Goal: Task Accomplishment & Management: Complete application form

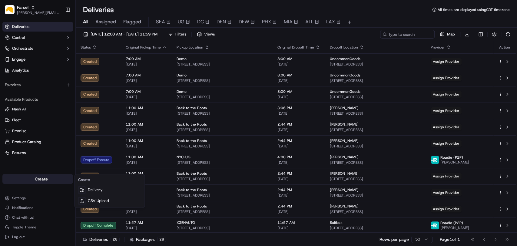
click at [45, 179] on html "Parsel [EMAIL_ADDRESS][PERSON_NAME][DOMAIN_NAME] Toggle Sidebar Deliveries Cont…" at bounding box center [258, 123] width 517 height 246
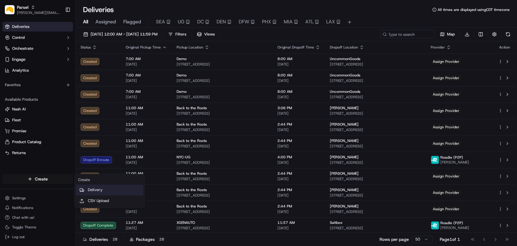
click at [102, 190] on link "Delivery" at bounding box center [110, 189] width 68 height 11
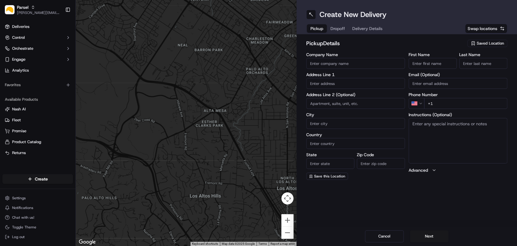
click at [485, 41] on span "Saved Location" at bounding box center [490, 43] width 27 height 5
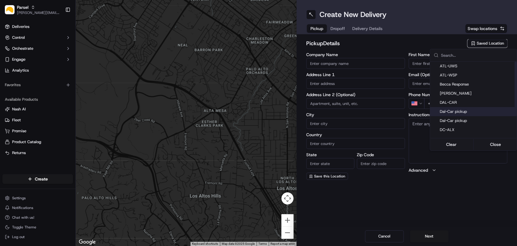
click at [463, 112] on span "Dal-Car pickup" at bounding box center [477, 111] width 75 height 5
type input "Dal-Car pickup"
type input "[STREET_ADDRESS][PERSON_NAME]"
type input "Carrollton"
type input "US"
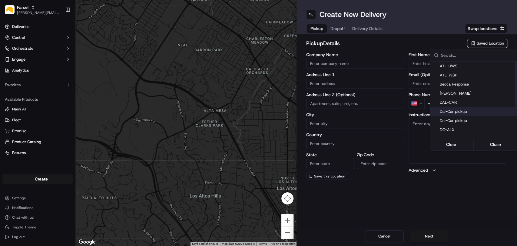
type input "[GEOGRAPHIC_DATA]"
type input "75006"
type input "[PERSON_NAME]"
type input "[EMAIL_ADDRESS][DOMAIN_NAME]"
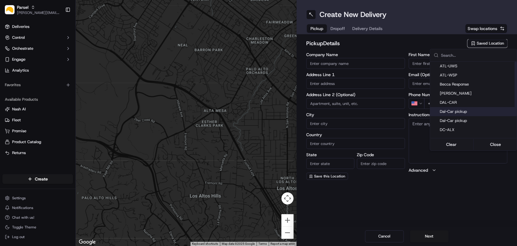
type input "[PHONE_NUMBER]"
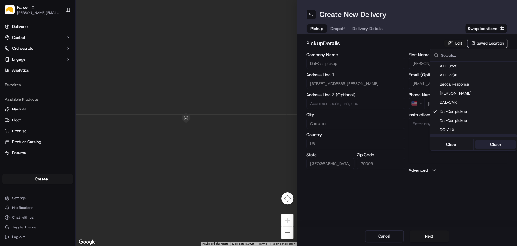
click at [499, 144] on button "Close" at bounding box center [495, 144] width 41 height 8
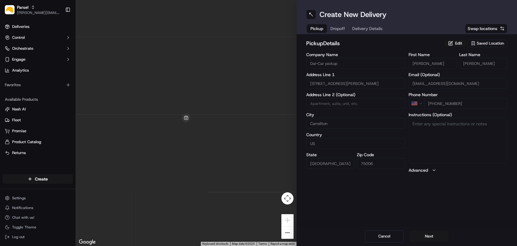
click at [450, 194] on div "Create New Delivery Pickup Dropoff Delivery Details Swap locations pickup Detai…" at bounding box center [406, 123] width 221 height 246
click at [452, 40] on button "Edit" at bounding box center [455, 43] width 22 height 7
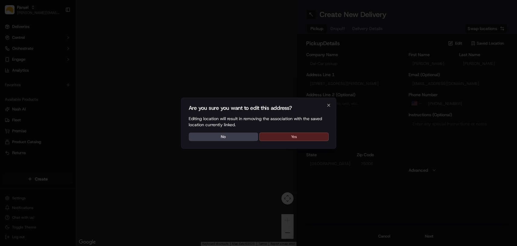
click at [304, 132] on button "Yes" at bounding box center [293, 136] width 69 height 8
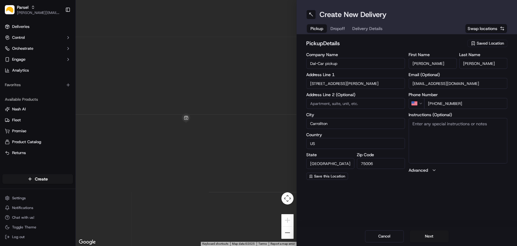
click at [450, 147] on textarea "Instructions (Optional)" at bounding box center [458, 140] width 99 height 45
paste textarea "Please pickup the packages at the rear loading dock with the large glass doors,…"
type textarea "Please pickup the packages at the rear loading dock with the large glass doors,…"
click at [425, 237] on button "Next" at bounding box center [429, 236] width 39 height 12
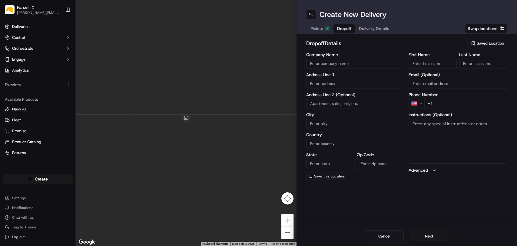
click at [494, 41] on span "Saved Location" at bounding box center [490, 43] width 27 height 5
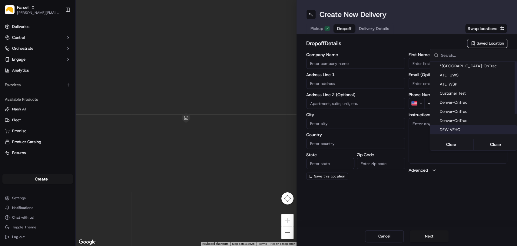
click at [453, 129] on span "DFW VEHO" at bounding box center [477, 129] width 75 height 5
type input "DFW VEHO"
type input "[STREET_ADDRESS]"
type input "Suite 325"
type input "[GEOGRAPHIC_DATA]"
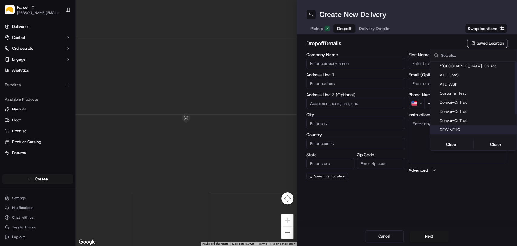
type input "US"
type input "[GEOGRAPHIC_DATA]"
type input "75028"
type input "Navid"
type input "Kassam"
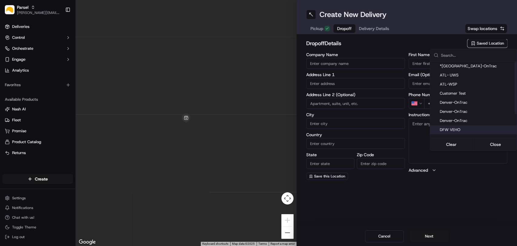
type input "[EMAIL_ADDRESS][DOMAIN_NAME]"
type input "[PHONE_NUMBER]"
type textarea "Please deliver all packages between dock doors 20 and 21. Hand packages directl…"
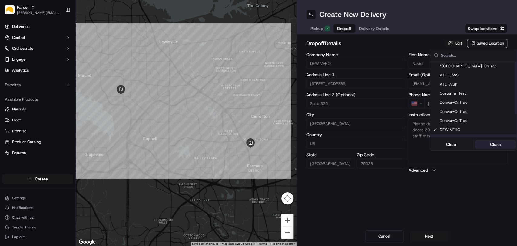
click at [498, 147] on button "Close" at bounding box center [495, 144] width 41 height 8
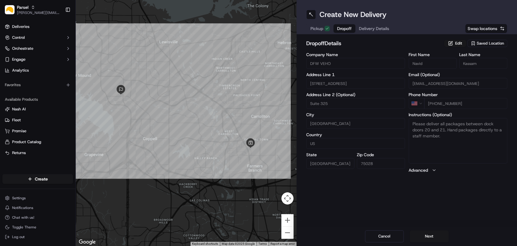
click at [421, 190] on div "Create New Delivery Pickup Dropoff Delivery Details Swap locations dropoff Deta…" at bounding box center [406, 123] width 221 height 246
click at [423, 235] on button "Next" at bounding box center [429, 236] width 39 height 12
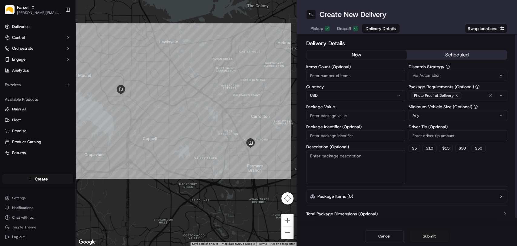
click at [327, 74] on input "Items Count (Optional)" at bounding box center [355, 75] width 99 height 11
type input "5"
click at [340, 117] on input "Package Value" at bounding box center [355, 115] width 99 height 11
type input "200"
click at [339, 156] on textarea "Description (Optional)" at bounding box center [355, 167] width 99 height 34
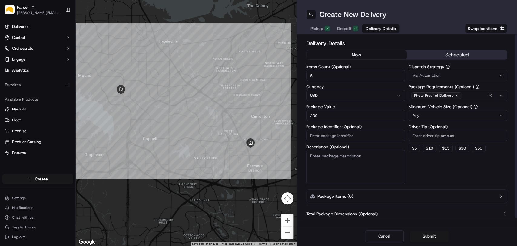
click at [461, 181] on div "Dispatch Strategy Via Automation Package Requirements (Optional) Photo Proof of…" at bounding box center [458, 124] width 99 height 119
click at [359, 156] on textarea "Description (Optional)" at bounding box center [355, 167] width 99 height 34
paste textarea "10-15 small packages. You will find the packages on the black plastic shelf by …"
type textarea "5 small packages. You will find the packages on the black plastic shelf by the …"
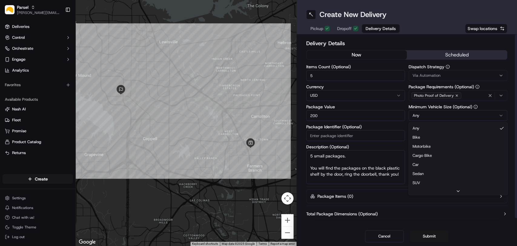
click at [467, 118] on html "Parsel [EMAIL_ADDRESS][PERSON_NAME][DOMAIN_NAME] Toggle Sidebar Deliveries Cont…" at bounding box center [258, 123] width 517 height 246
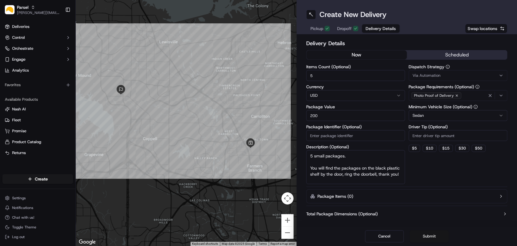
click at [432, 238] on button "Submit" at bounding box center [429, 236] width 39 height 12
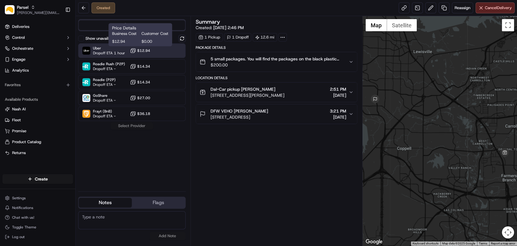
click at [134, 51] on icon at bounding box center [133, 51] width 6 height 6
click at [133, 124] on button "Assign Provider" at bounding box center [131, 125] width 43 height 7
